Goal: Task Accomplishment & Management: Complete application form

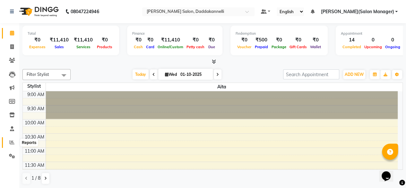
click at [10, 140] on icon at bounding box center [12, 142] width 5 height 5
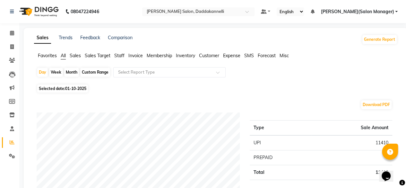
click at [118, 54] on span "Staff" at bounding box center [119, 56] width 10 height 6
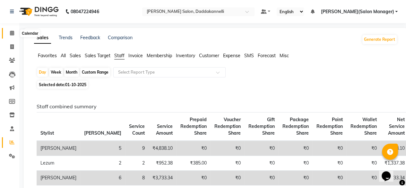
click at [11, 29] on link "Calendar" at bounding box center [9, 33] width 15 height 11
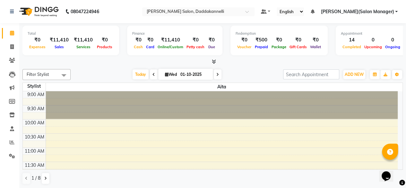
click at [215, 62] on icon at bounding box center [214, 61] width 4 height 5
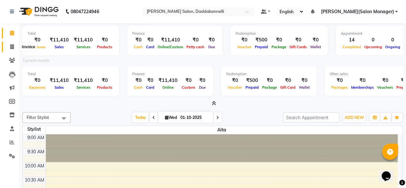
click at [9, 46] on span at bounding box center [11, 46] width 11 height 7
select select "6354"
select select "service"
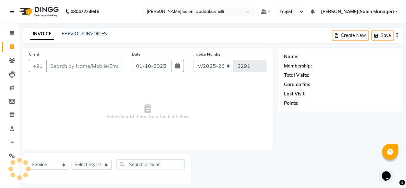
scroll to position [2, 0]
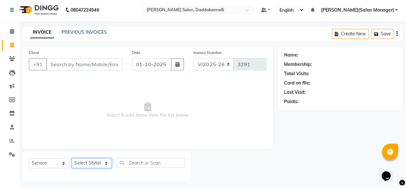
click at [92, 165] on select "Select Stylist" at bounding box center [92, 163] width 40 height 10
click at [166, 115] on span "Select & add items from the list below" at bounding box center [148, 110] width 238 height 64
click at [105, 163] on select "Select Stylist aita DINGG SUPPORT [PERSON_NAME] [PERSON_NAME] [PERSON_NAME] [PE…" at bounding box center [92, 163] width 40 height 10
select select "88491"
click at [72, 158] on select "Select Stylist aita DINGG SUPPORT [PERSON_NAME] [PERSON_NAME] [PERSON_NAME] [PE…" at bounding box center [92, 163] width 40 height 10
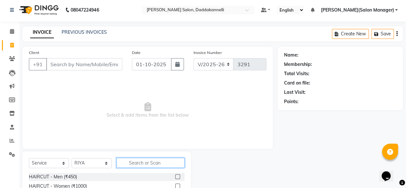
click at [124, 158] on input "text" at bounding box center [151, 163] width 68 height 10
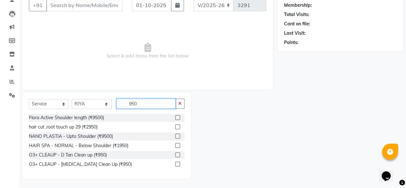
type input "950"
click at [179, 164] on label at bounding box center [177, 164] width 5 height 5
click at [179, 164] on input "checkbox" at bounding box center [177, 164] width 4 height 4
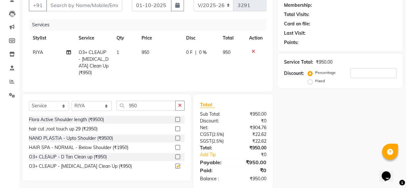
checkbox input "false"
click at [182, 110] on button "button" at bounding box center [179, 106] width 9 height 10
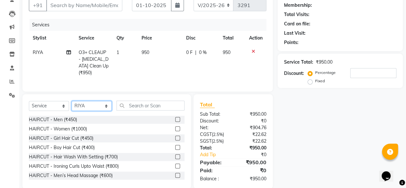
click at [104, 108] on select "Select Stylist aita DINGG SUPPORT [PERSON_NAME] [PERSON_NAME] [PERSON_NAME] [PE…" at bounding box center [92, 106] width 40 height 10
select select "90884"
click at [72, 106] on select "Select Stylist aita DINGG SUPPORT [PERSON_NAME] [PERSON_NAME] [PERSON_NAME] [PE…" at bounding box center [92, 106] width 40 height 10
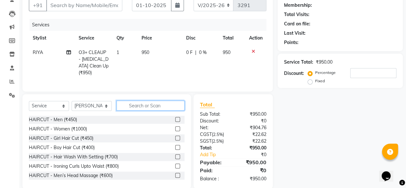
click at [152, 108] on input "text" at bounding box center [151, 106] width 68 height 10
drag, startPoint x: 171, startPoint y: 124, endPoint x: 179, endPoint y: 121, distance: 7.9
click at [175, 122] on label at bounding box center [177, 119] width 5 height 5
click at [175, 122] on input "checkbox" at bounding box center [177, 120] width 4 height 4
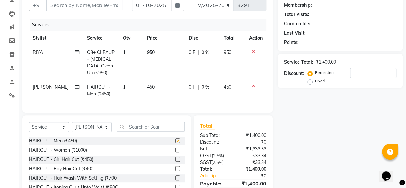
checkbox input "false"
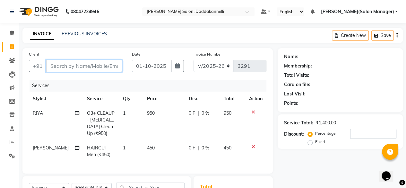
click at [109, 69] on input "Client" at bounding box center [84, 66] width 76 height 12
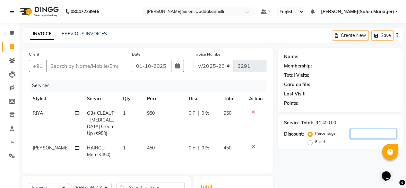
click at [358, 132] on input "number" at bounding box center [373, 134] width 46 height 10
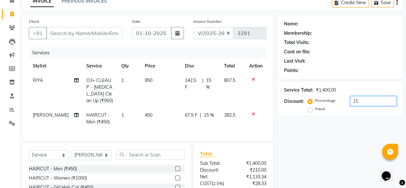
scroll to position [33, 0]
type input "15"
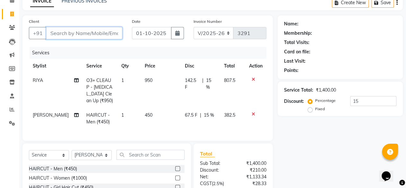
click at [70, 29] on input "Client" at bounding box center [84, 33] width 76 height 12
click at [71, 33] on input "Client" at bounding box center [84, 33] width 76 height 12
click at [107, 36] on input "Client" at bounding box center [84, 33] width 76 height 12
paste input "8897075557"
type input "8897075557"
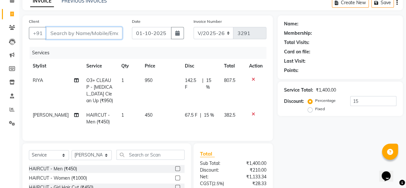
type input "0"
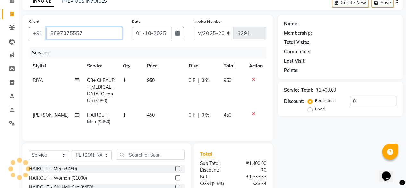
click at [107, 36] on input "8897075557" at bounding box center [84, 33] width 76 height 12
type input "8897075557"
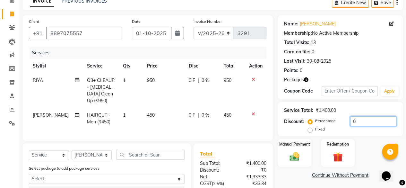
click at [357, 117] on input "0" at bounding box center [373, 121] width 46 height 10
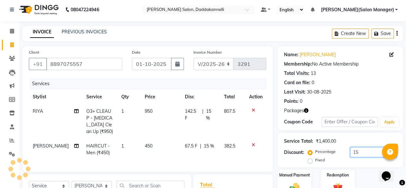
scroll to position [0, 0]
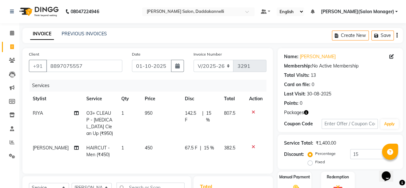
click at [307, 113] on icon "button" at bounding box center [306, 112] width 4 height 4
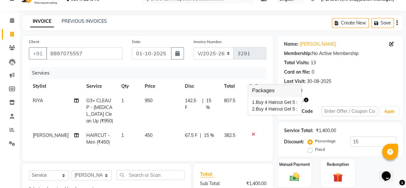
scroll to position [64, 0]
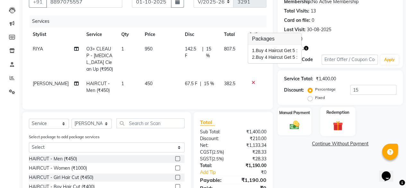
click at [340, 121] on img at bounding box center [338, 125] width 16 height 13
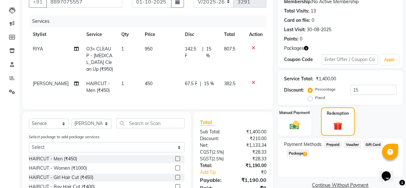
click at [304, 154] on span "2" at bounding box center [305, 154] width 4 height 4
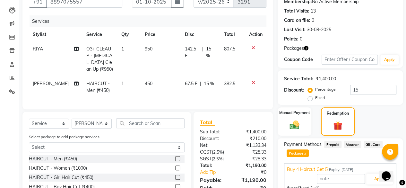
scroll to position [120, 0]
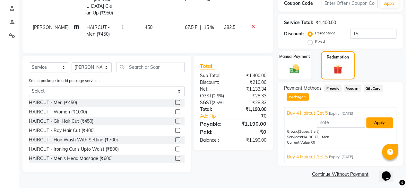
click at [377, 123] on button "Apply" at bounding box center [379, 122] width 27 height 11
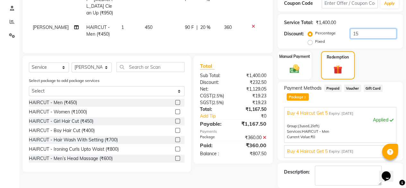
click at [362, 31] on input "15" at bounding box center [373, 34] width 46 height 10
type input "1"
click at [266, 140] on icon at bounding box center [265, 137] width 4 height 4
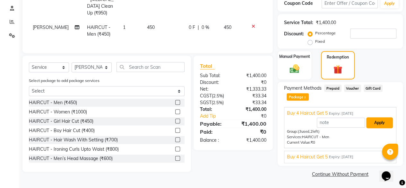
click at [374, 124] on button "Apply" at bounding box center [379, 122] width 27 height 11
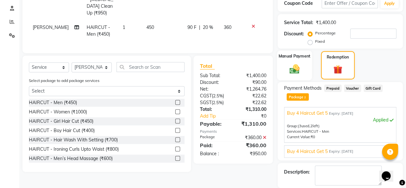
click at [300, 76] on div "Manual Payment" at bounding box center [294, 65] width 35 height 30
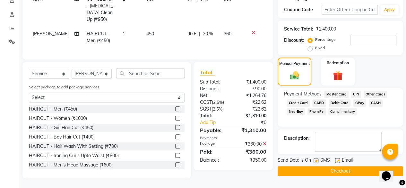
click at [355, 91] on span "UPI" at bounding box center [356, 94] width 10 height 7
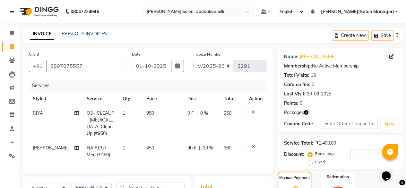
scroll to position [64, 0]
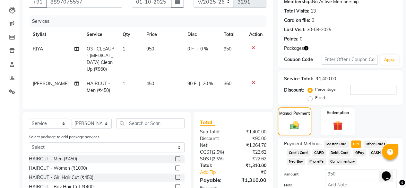
click at [306, 48] on icon "button" at bounding box center [306, 48] width 4 height 4
click at [264, 86] on td at bounding box center [255, 86] width 21 height 21
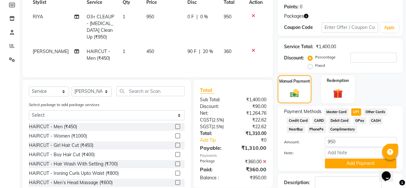
scroll to position [128, 0]
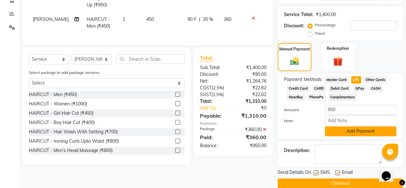
click at [346, 130] on button "Add Payment" at bounding box center [361, 131] width 72 height 10
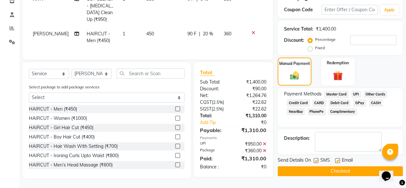
click at [338, 158] on label at bounding box center [337, 160] width 5 height 5
click at [338, 159] on input "checkbox" at bounding box center [337, 161] width 4 height 4
checkbox input "false"
click at [337, 166] on button "Checkout" at bounding box center [340, 171] width 125 height 10
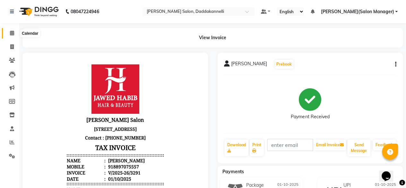
click at [10, 34] on icon at bounding box center [12, 33] width 4 height 5
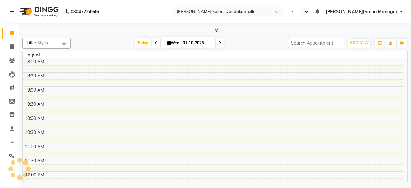
select select "en"
